Goal: Task Accomplishment & Management: Manage account settings

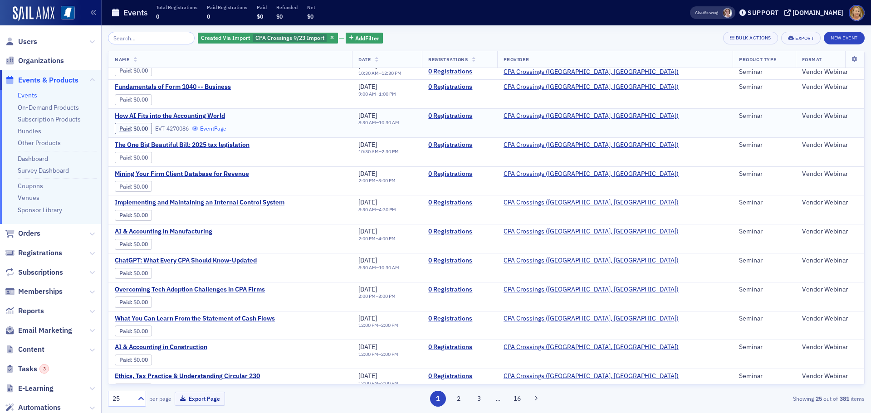
scroll to position [407, 0]
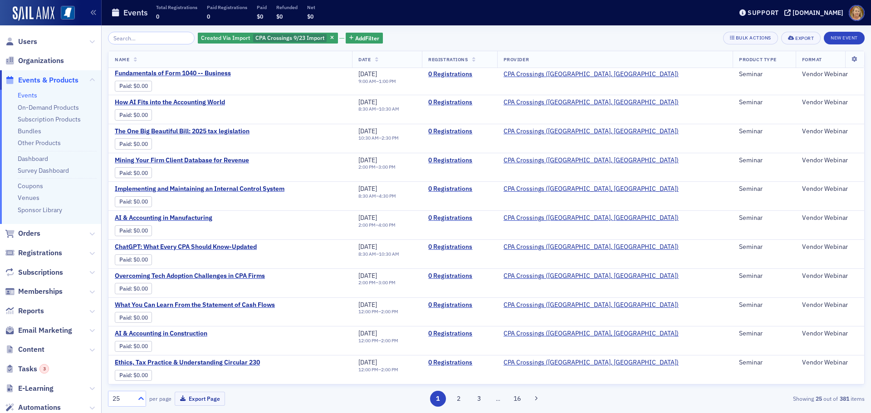
click at [142, 395] on icon at bounding box center [141, 398] width 9 height 9
click at [139, 347] on div "100" at bounding box center [127, 343] width 26 height 10
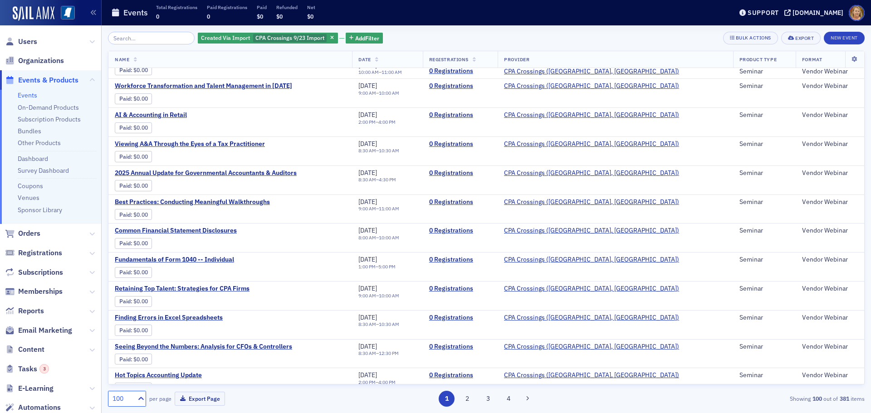
scroll to position [862, 0]
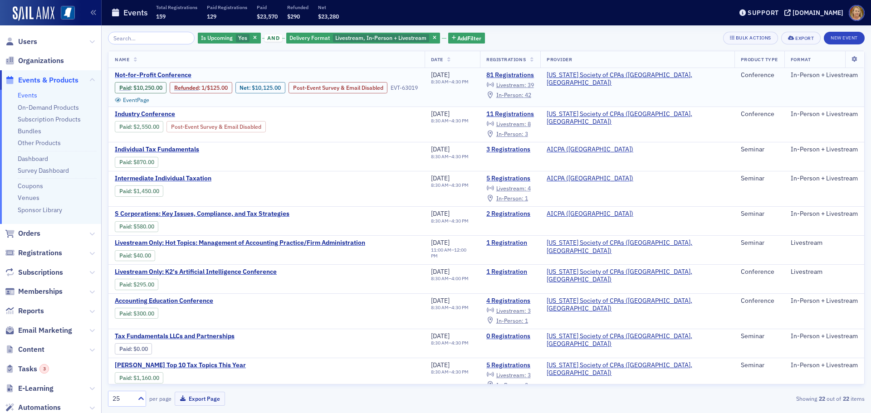
click at [183, 75] on span "Not-for-Profit Conference" at bounding box center [191, 75] width 152 height 8
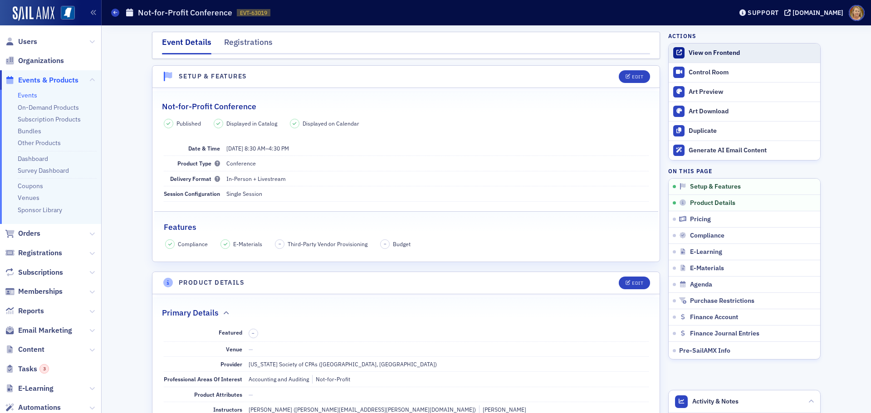
click at [720, 53] on div "View on Frontend" at bounding box center [752, 53] width 127 height 8
click at [32, 43] on span "Users" at bounding box center [27, 42] width 19 height 10
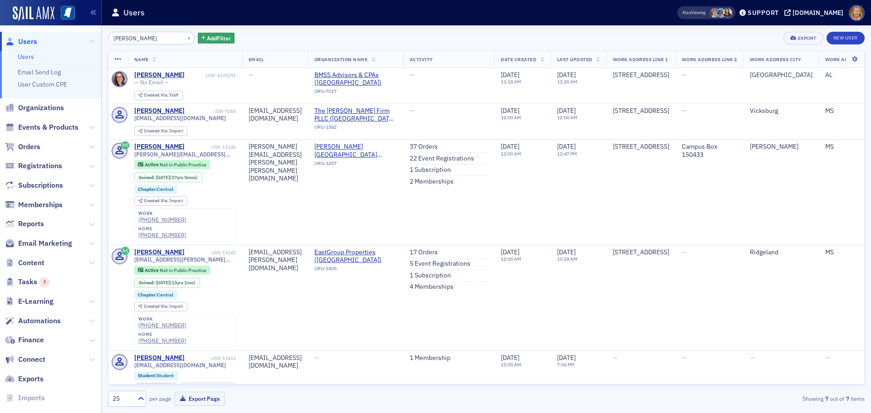
type input "[PERSON_NAME]"
drag, startPoint x: 179, startPoint y: 36, endPoint x: 170, endPoint y: 35, distance: 9.1
click at [185, 36] on button "×" at bounding box center [189, 38] width 8 height 8
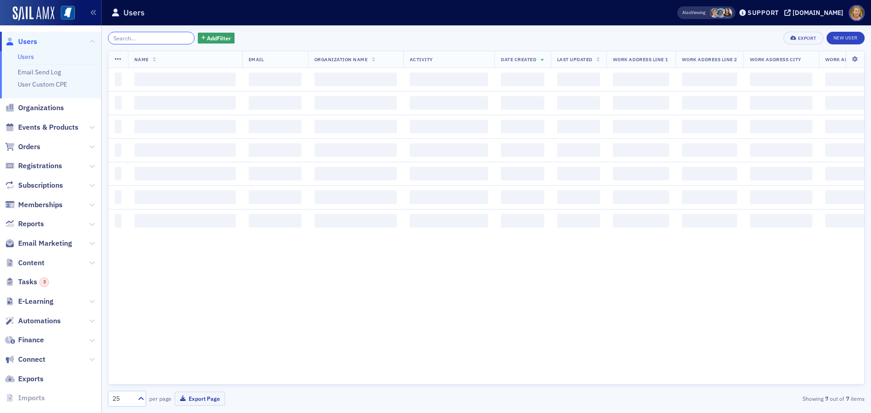
click at [163, 37] on input "search" at bounding box center [151, 38] width 87 height 13
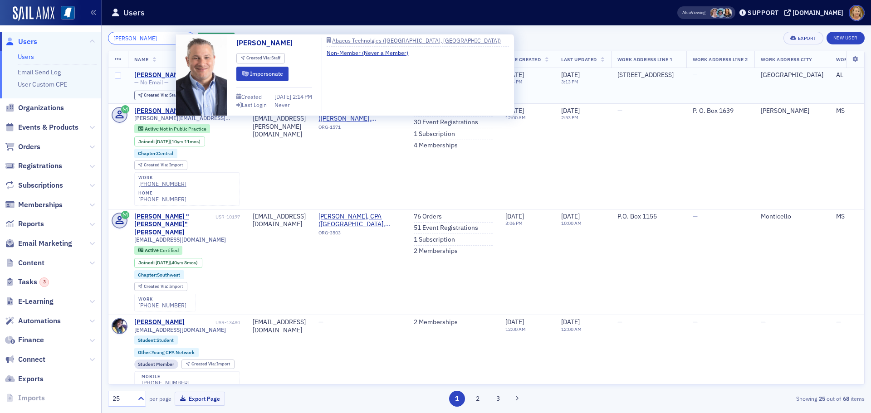
type input "[PERSON_NAME]"
click at [164, 73] on div "[PERSON_NAME]" at bounding box center [159, 75] width 50 height 8
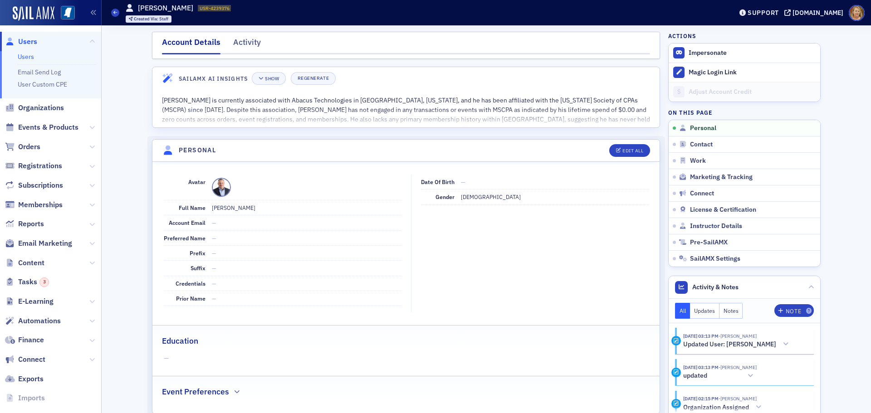
click at [29, 44] on span "Users" at bounding box center [27, 42] width 19 height 10
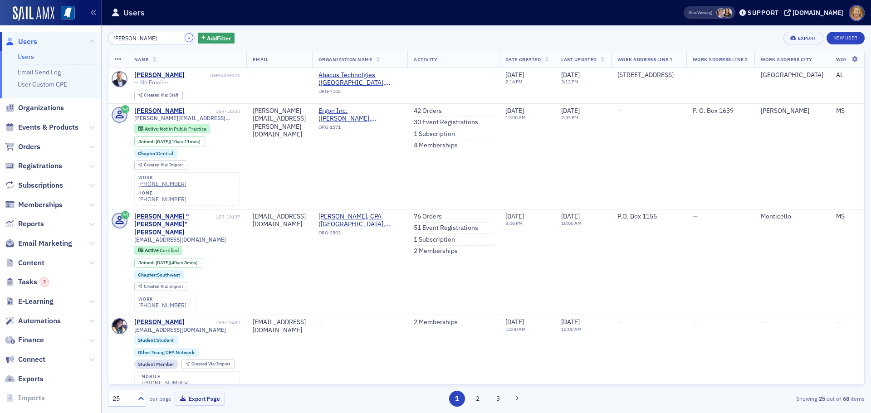
click at [185, 37] on button "×" at bounding box center [189, 38] width 8 height 8
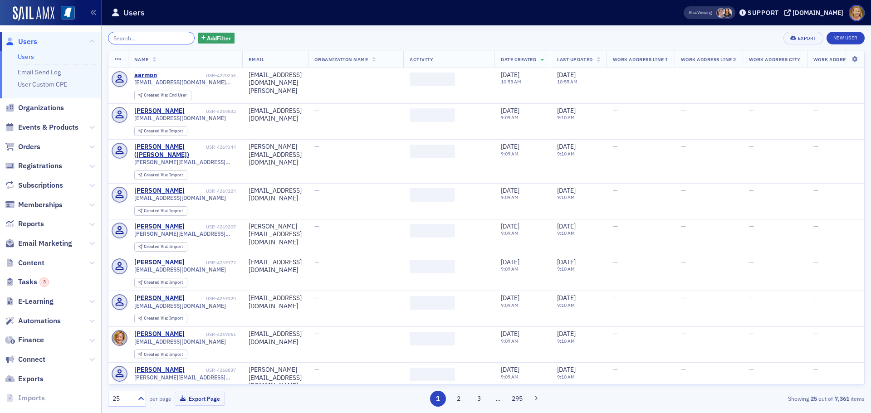
click at [166, 37] on input "search" at bounding box center [151, 38] width 87 height 13
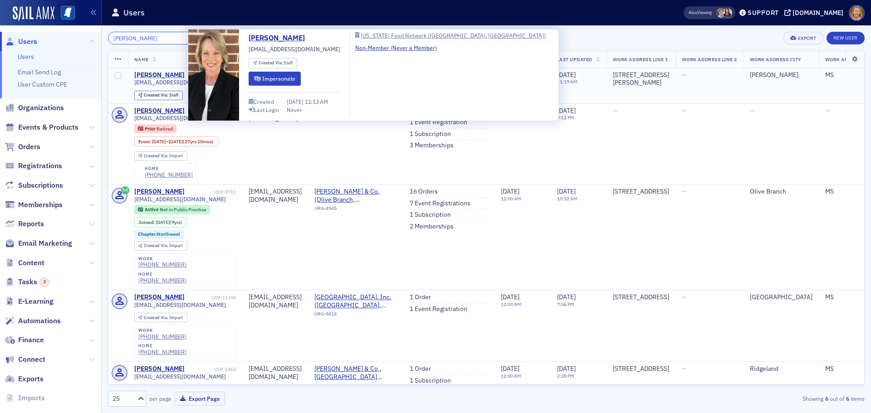
type input "[PERSON_NAME]"
click at [167, 76] on div "[PERSON_NAME]" at bounding box center [159, 75] width 50 height 8
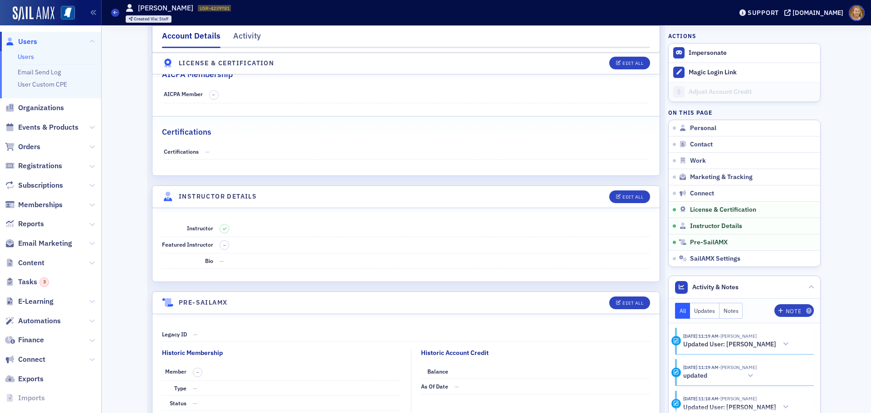
scroll to position [1406, 0]
click at [629, 199] on div "Edit All" at bounding box center [632, 196] width 21 height 5
select select "US"
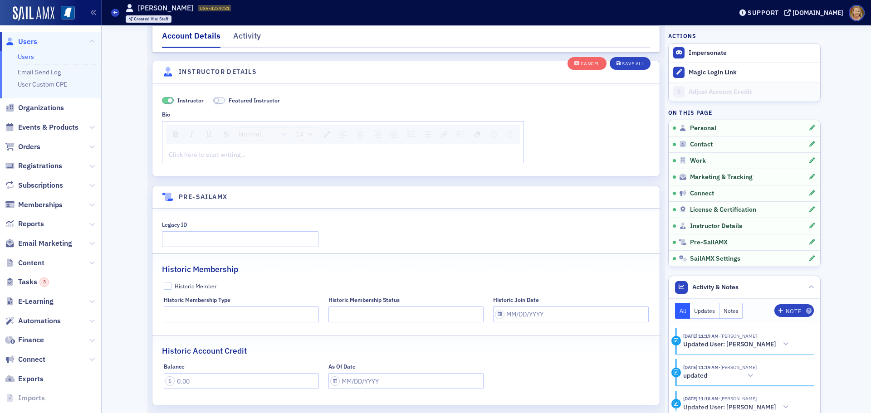
scroll to position [1738, 0]
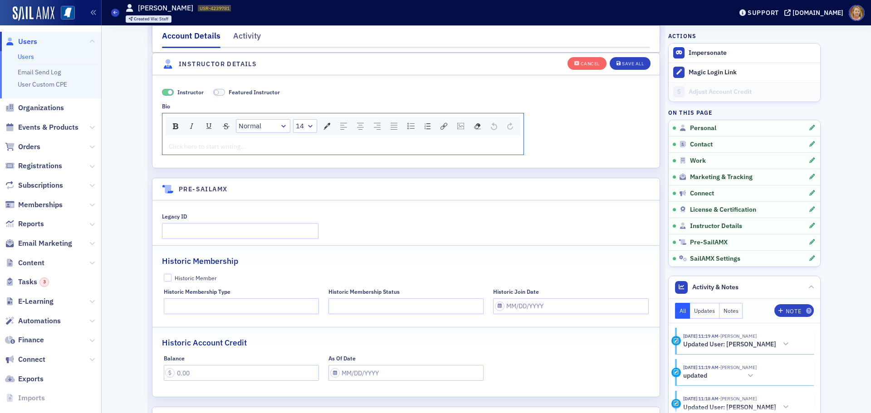
click at [177, 147] on div "rdw-editor" at bounding box center [343, 147] width 348 height 10
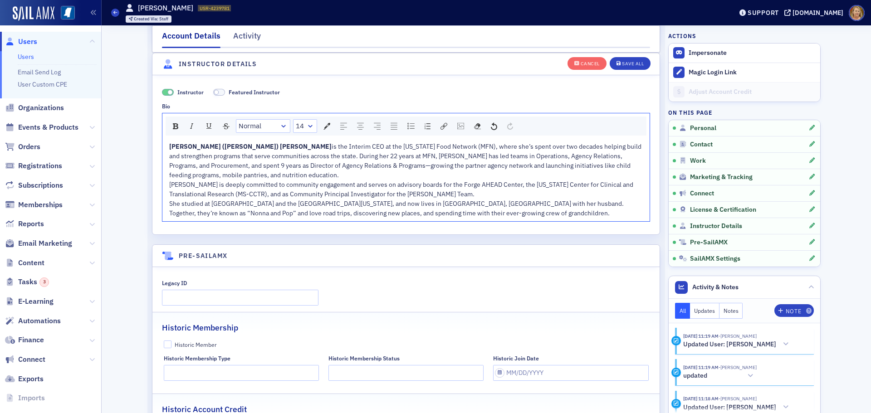
click at [202, 176] on div "[PERSON_NAME] ([PERSON_NAME]) [PERSON_NAME] is the Interim CEO at the [US_STATE…" at bounding box center [406, 161] width 474 height 38
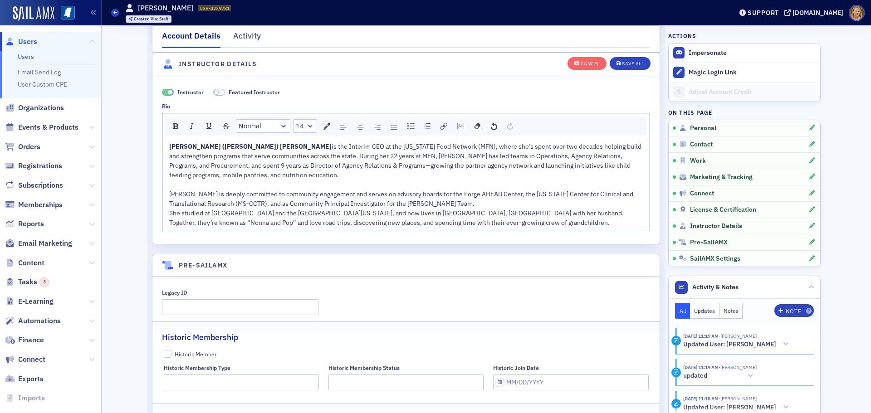
click at [415, 204] on div "[PERSON_NAME] is deeply committed to community engagement and serves on advisor…" at bounding box center [406, 199] width 474 height 19
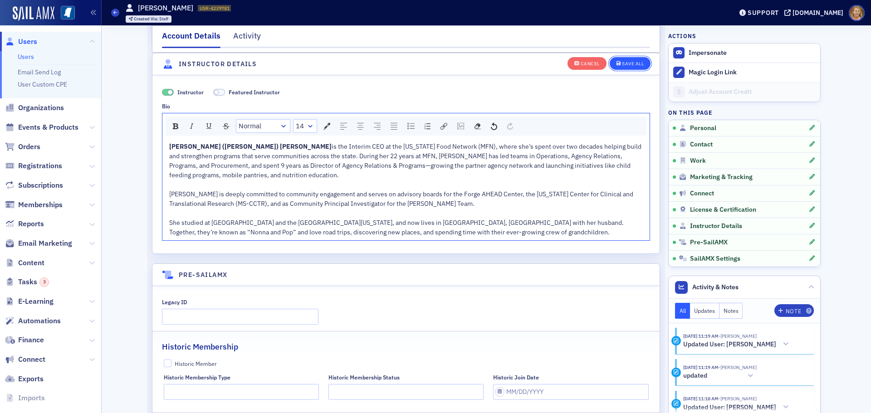
click at [622, 64] on div "Save All" at bounding box center [633, 63] width 22 height 5
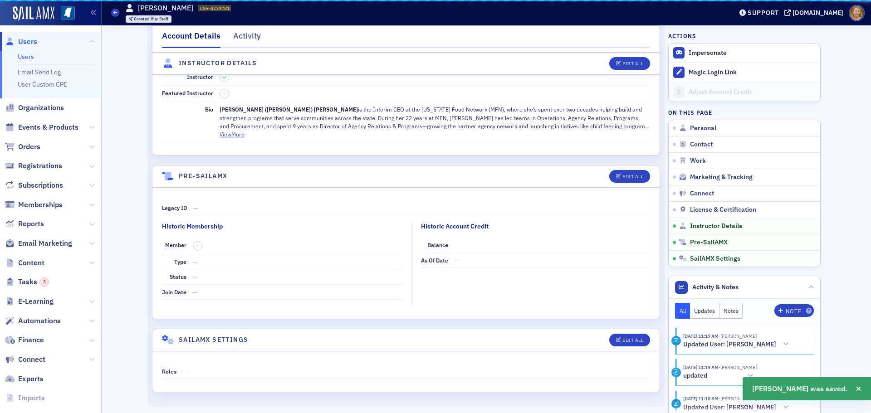
scroll to position [1557, 0]
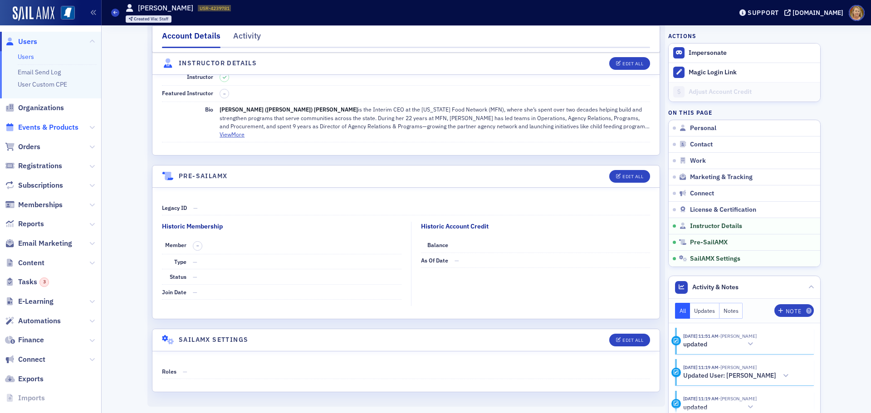
click at [59, 125] on span "Events & Products" at bounding box center [48, 127] width 60 height 10
